Goal: Information Seeking & Learning: Learn about a topic

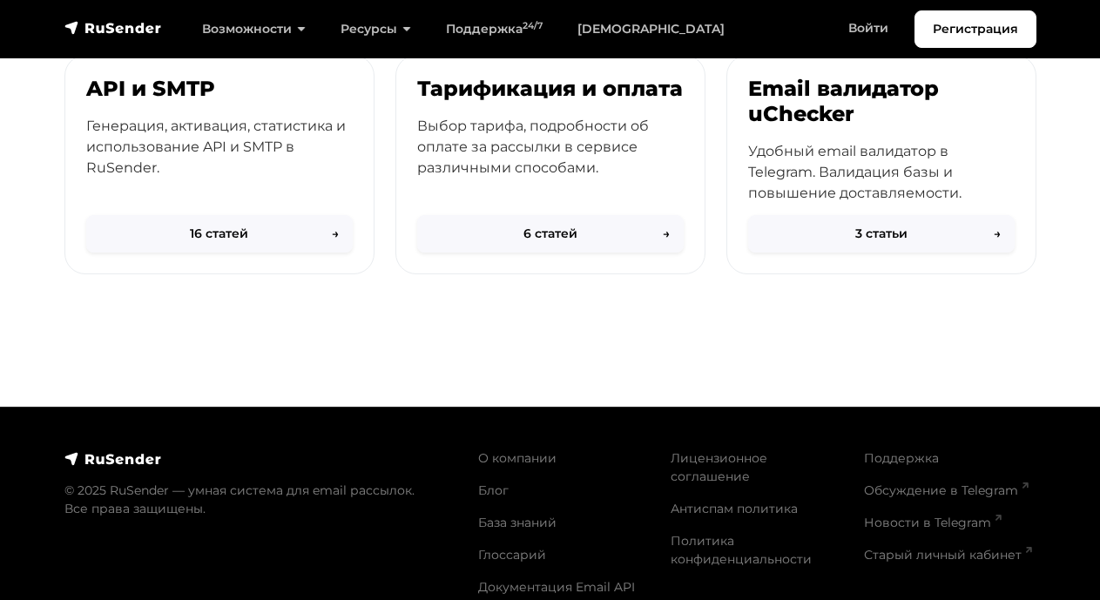
scroll to position [987, 0]
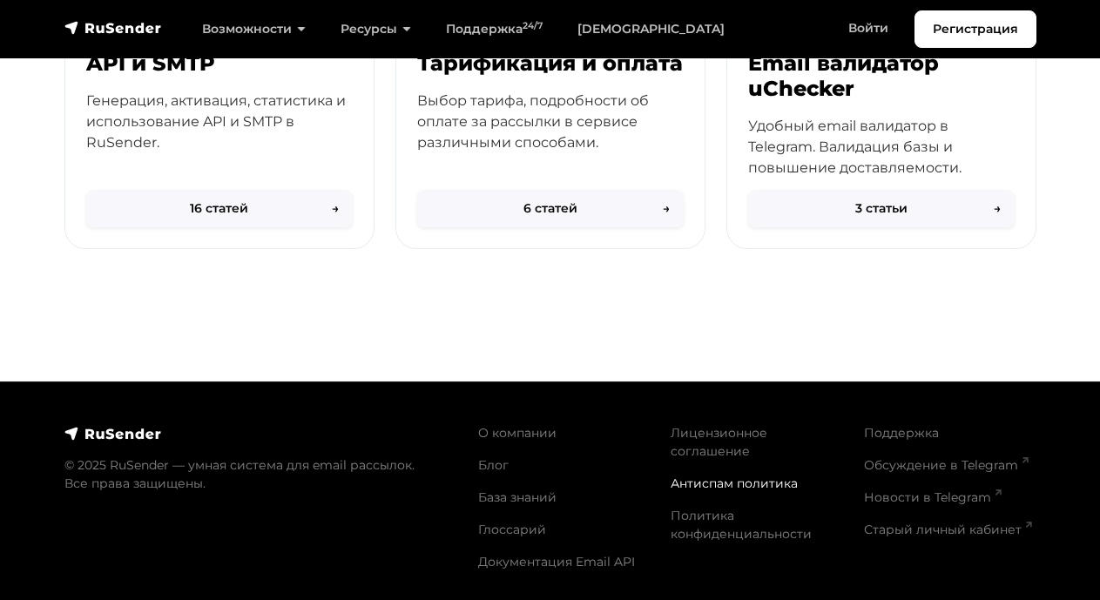
click at [697, 475] on link "Антиспам политика" at bounding box center [733, 483] width 127 height 16
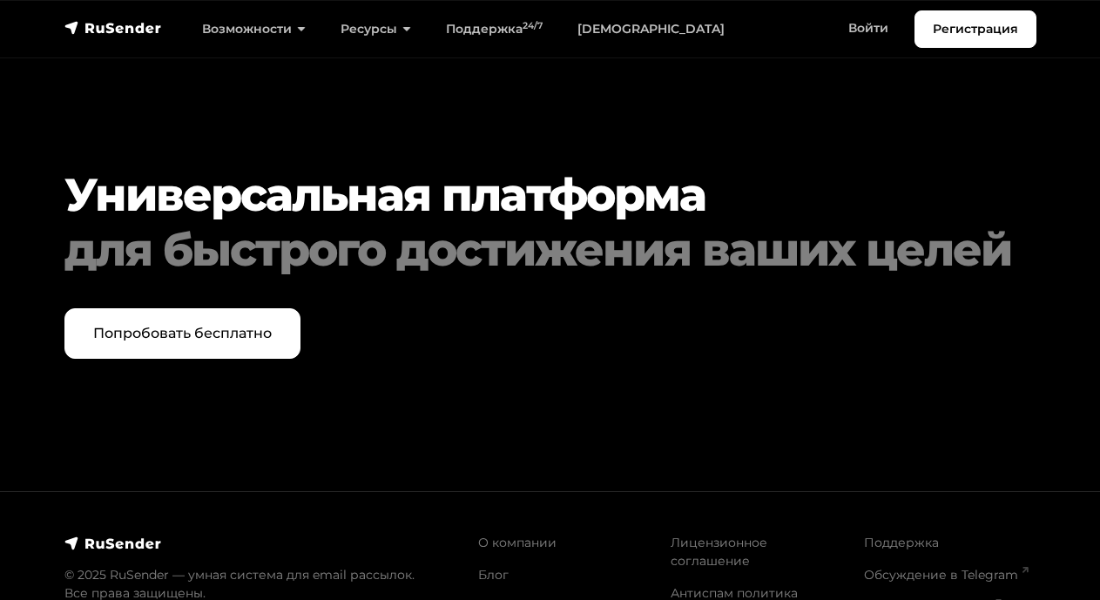
scroll to position [3878, 0]
